Goal: Information Seeking & Learning: Learn about a topic

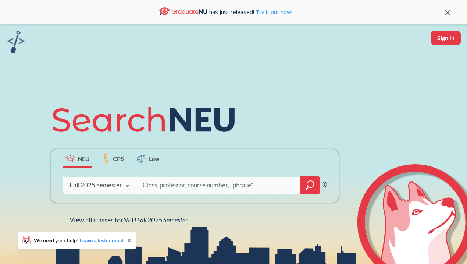
type input "[URL][DOMAIN_NAME]"
click at [162, 185] on input "search" at bounding box center [218, 184] width 153 height 15
type input "BIOT5621"
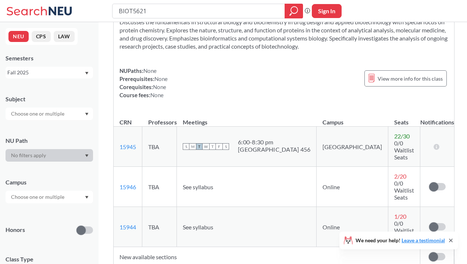
scroll to position [47, 0]
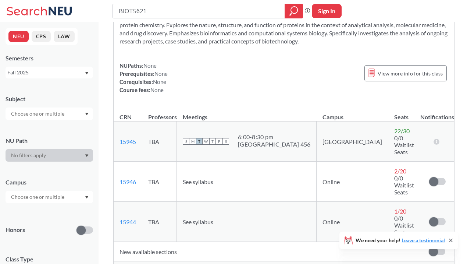
click at [208, 178] on span "See syllabus" at bounding box center [198, 181] width 31 height 7
click at [267, 134] on div "6:00 - 8:30 pm" at bounding box center [274, 136] width 72 height 7
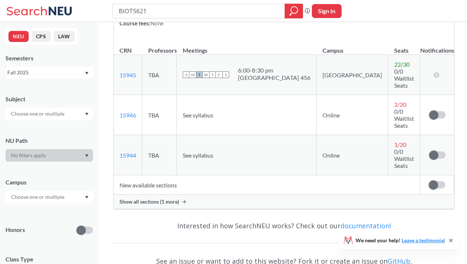
scroll to position [114, 0]
click at [296, 104] on td "See syllabus" at bounding box center [247, 114] width 140 height 40
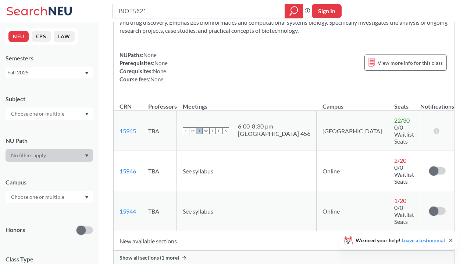
scroll to position [58, 0]
click at [126, 167] on link "15946" at bounding box center [127, 170] width 17 height 7
